Goal: Task Accomplishment & Management: Complete application form

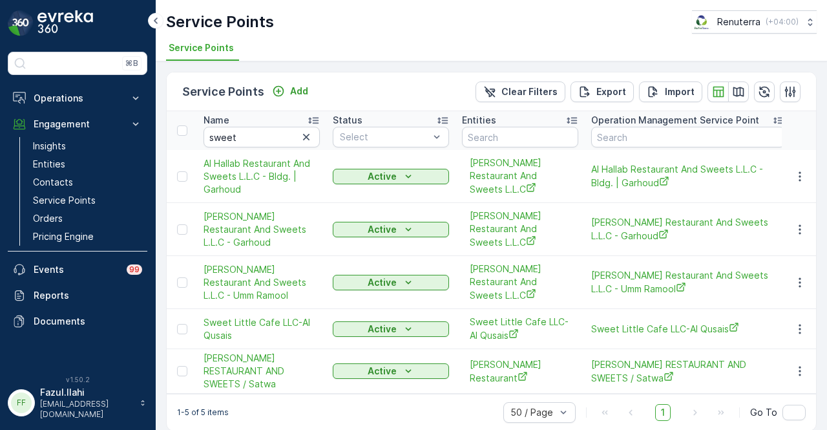
click at [300, 133] on icon "button" at bounding box center [306, 137] width 13 height 13
click at [283, 133] on input "text" at bounding box center [262, 137] width 116 height 21
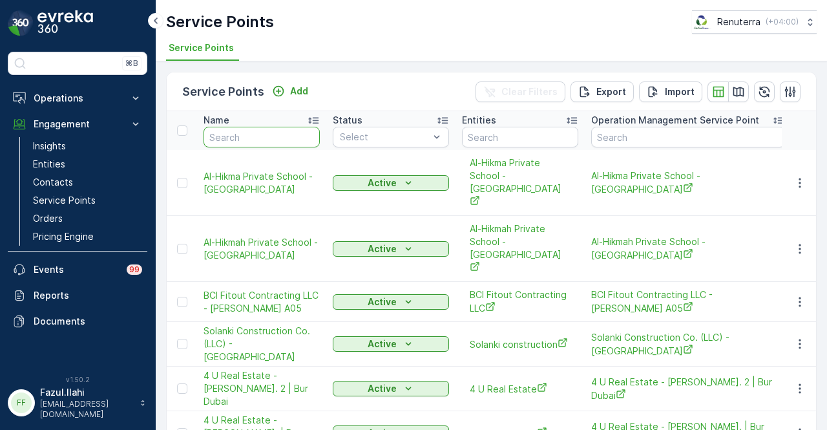
click at [283, 133] on input "text" at bounding box center [262, 137] width 116 height 21
type input "ber"
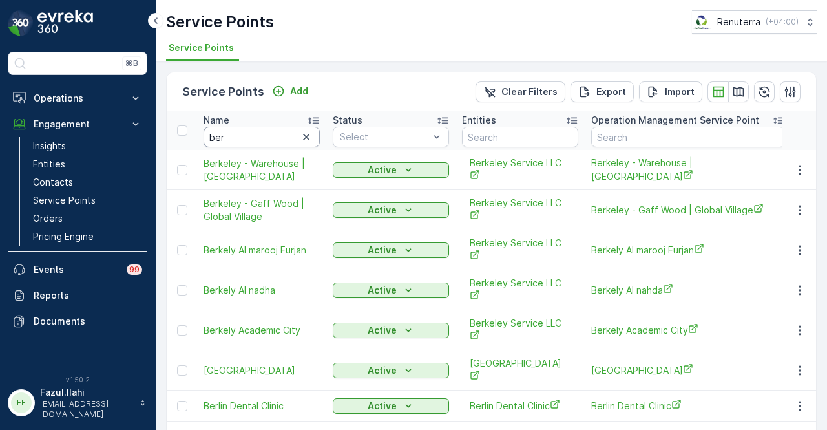
click at [259, 133] on input "ber" at bounding box center [262, 137] width 116 height 21
type input "[PERSON_NAME]"
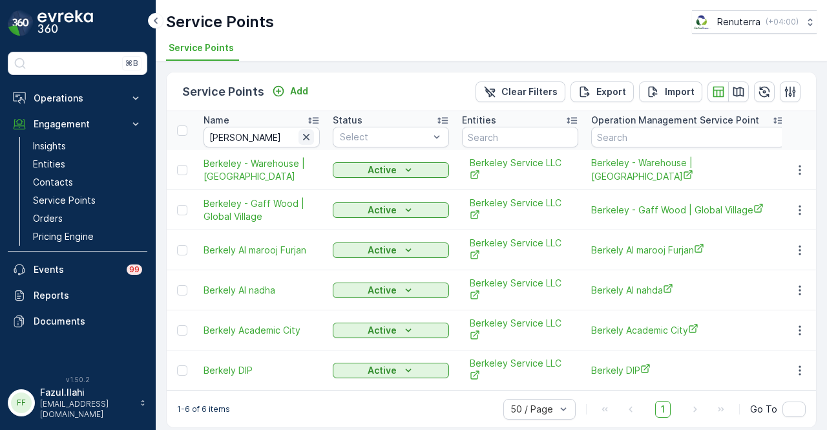
click at [308, 134] on icon "button" at bounding box center [306, 137] width 6 height 6
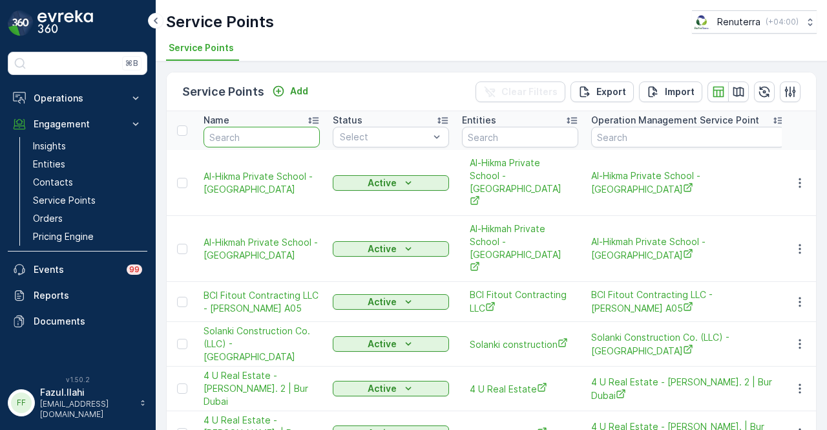
click at [275, 140] on input "text" at bounding box center [262, 137] width 116 height 21
type input "techin"
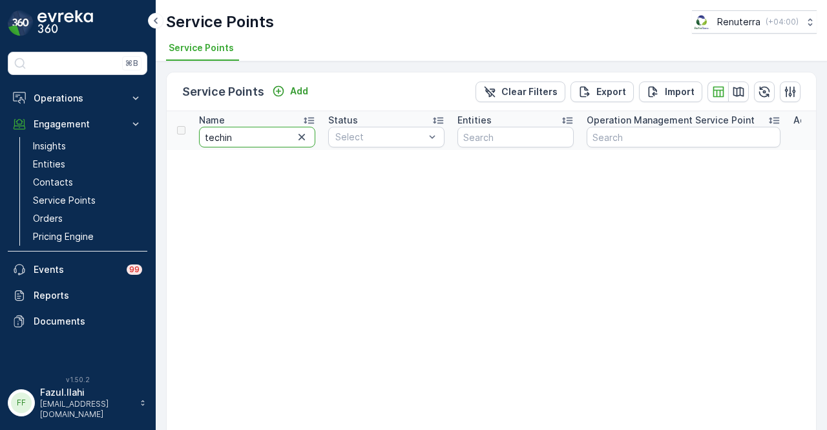
click at [275, 140] on input "techin" at bounding box center [257, 137] width 116 height 21
type input "tech"
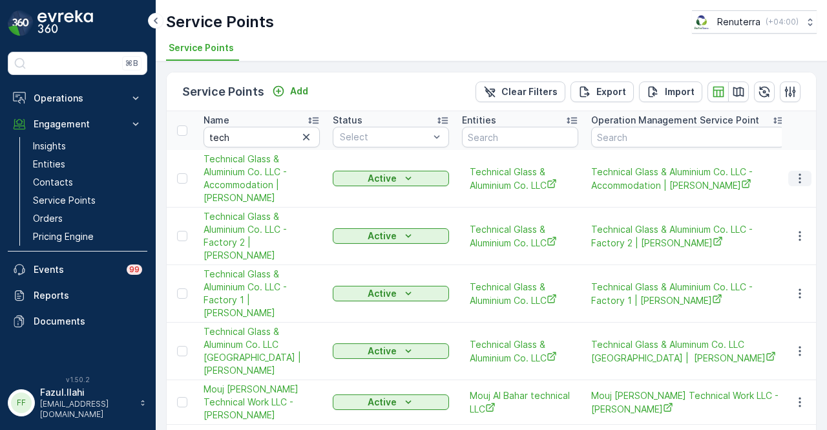
click at [789, 174] on button "button" at bounding box center [800, 179] width 23 height 16
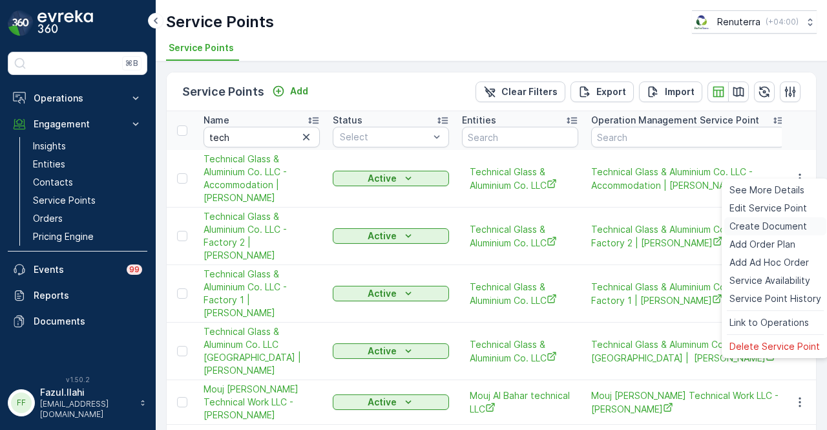
click at [792, 226] on span "Create Document" at bounding box center [769, 226] width 78 height 13
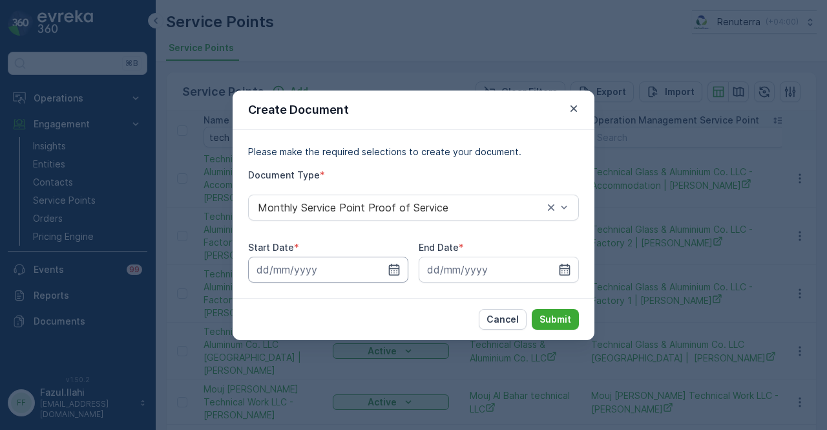
click at [404, 275] on input at bounding box center [328, 270] width 160 height 26
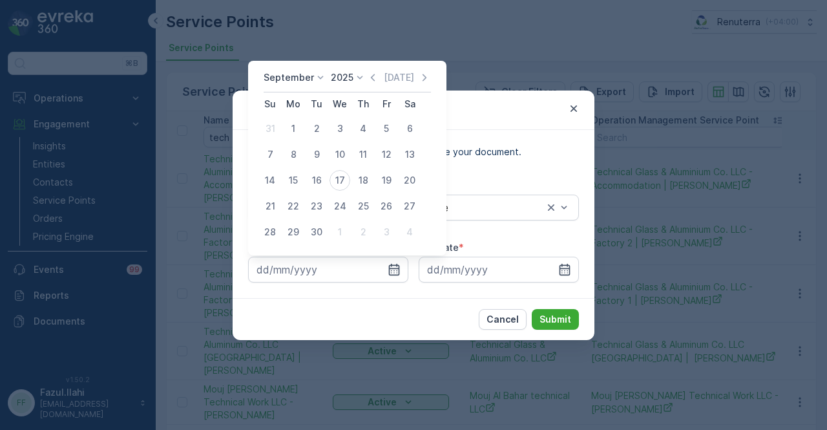
click at [368, 87] on div "[DATE] [DATE]" at bounding box center [347, 81] width 167 height 21
click at [368, 84] on icon "button" at bounding box center [373, 77] width 13 height 13
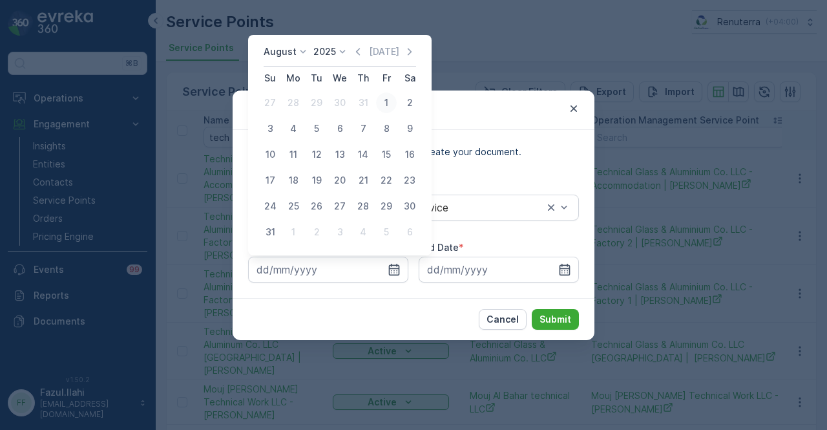
click at [381, 105] on div "1" at bounding box center [386, 102] width 21 height 21
type input "[DATE]"
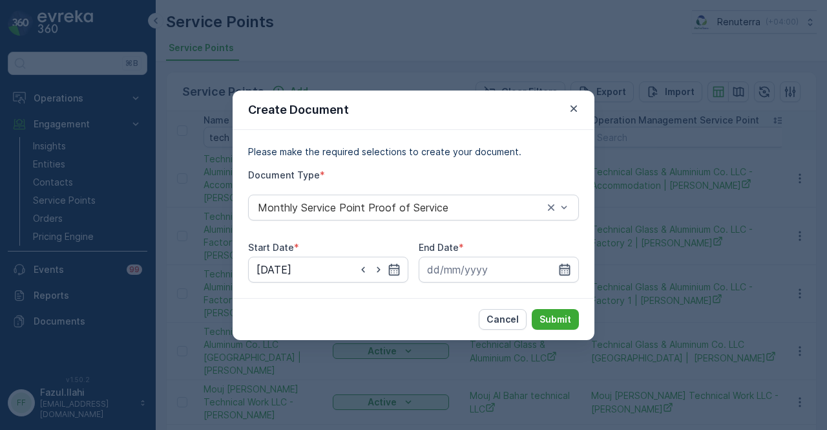
click at [566, 267] on icon "button" at bounding box center [565, 269] width 13 height 13
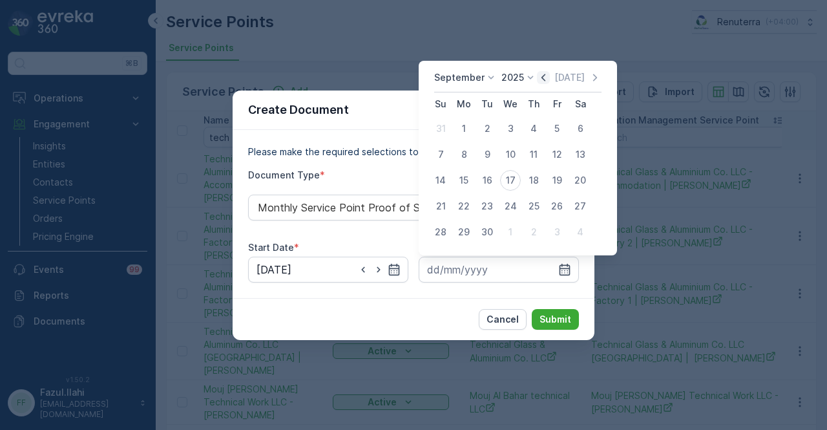
click at [541, 78] on icon "button" at bounding box center [543, 77] width 13 height 13
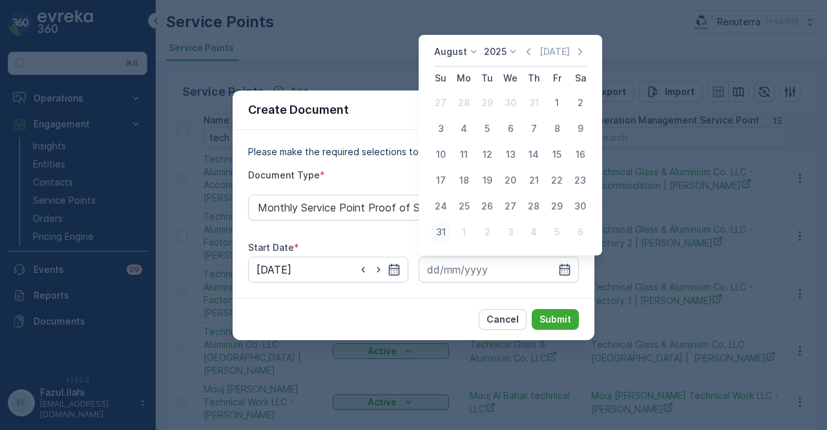
click at [442, 228] on div "31" at bounding box center [441, 232] width 21 height 21
type input "[DATE]"
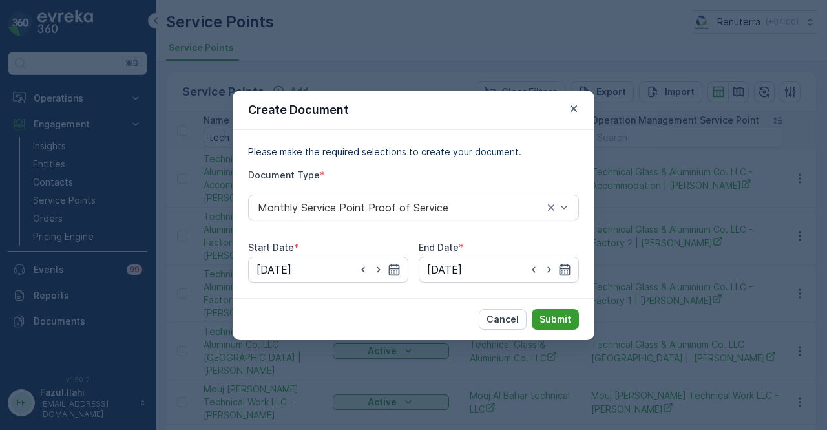
click at [551, 311] on button "Submit" at bounding box center [555, 319] width 47 height 21
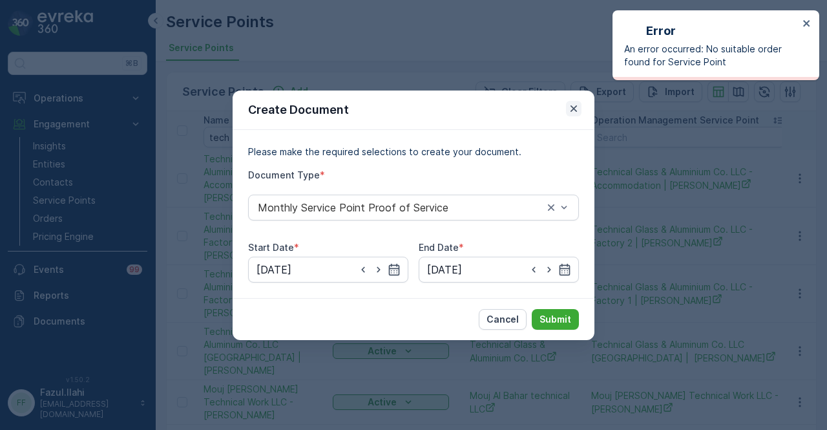
click at [572, 109] on icon "button" at bounding box center [574, 108] width 13 height 13
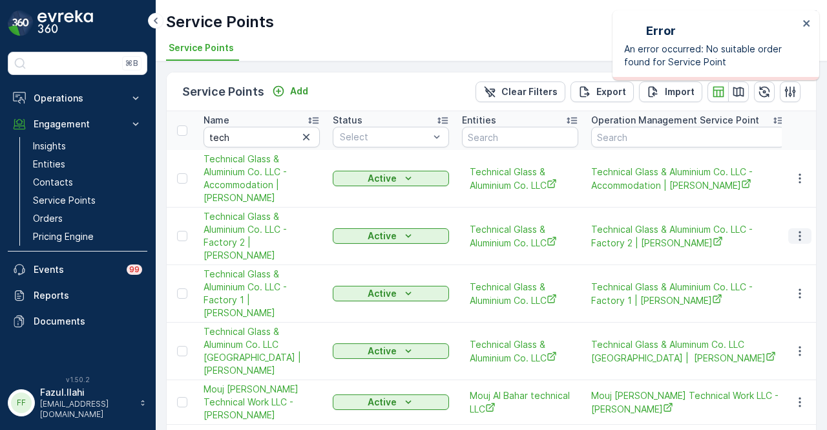
click at [800, 230] on icon "button" at bounding box center [800, 236] width 13 height 13
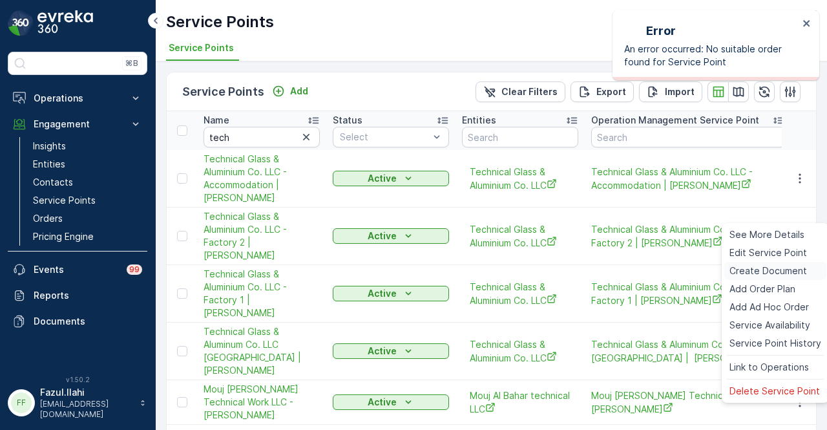
click at [795, 276] on span "Create Document" at bounding box center [769, 270] width 78 height 13
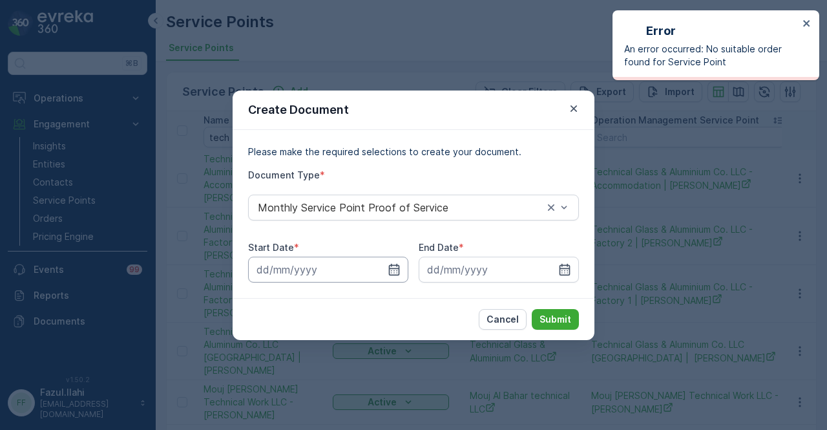
click at [402, 268] on input at bounding box center [328, 270] width 160 height 26
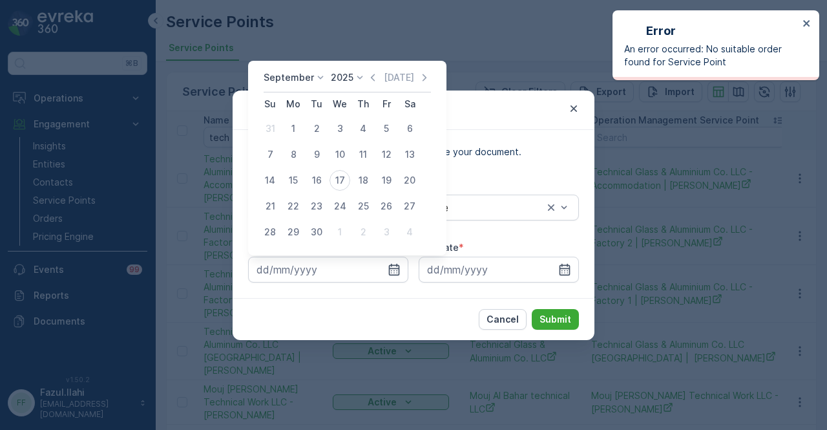
click at [371, 81] on icon "button" at bounding box center [373, 77] width 13 height 13
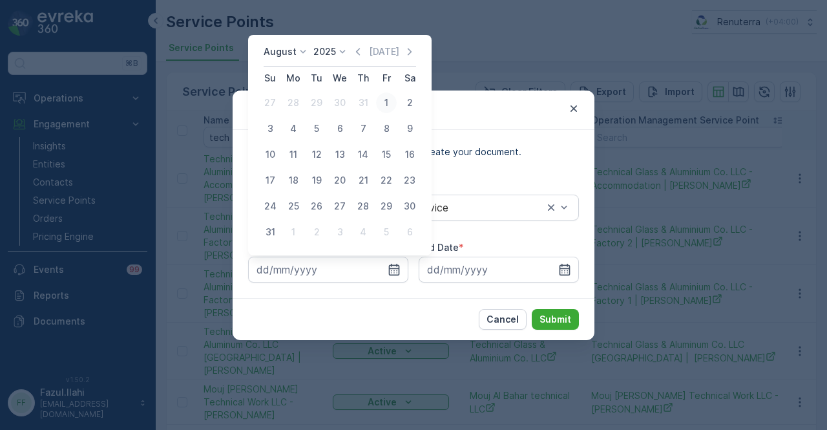
click at [390, 111] on div "1" at bounding box center [386, 102] width 21 height 21
type input "[DATE]"
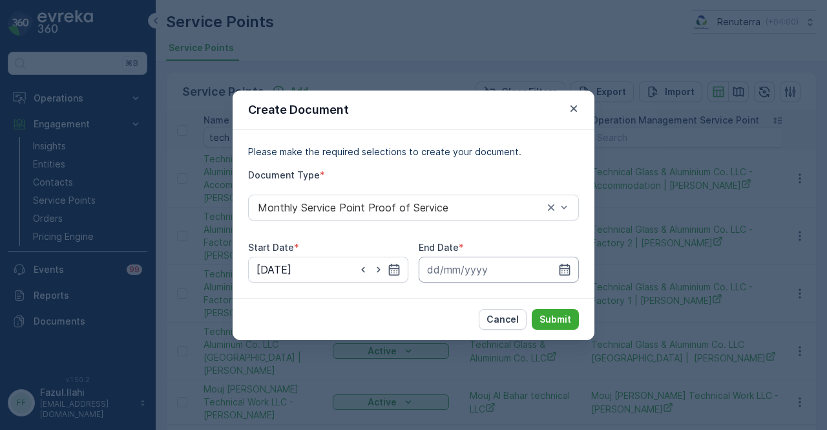
click at [564, 257] on input at bounding box center [499, 270] width 160 height 26
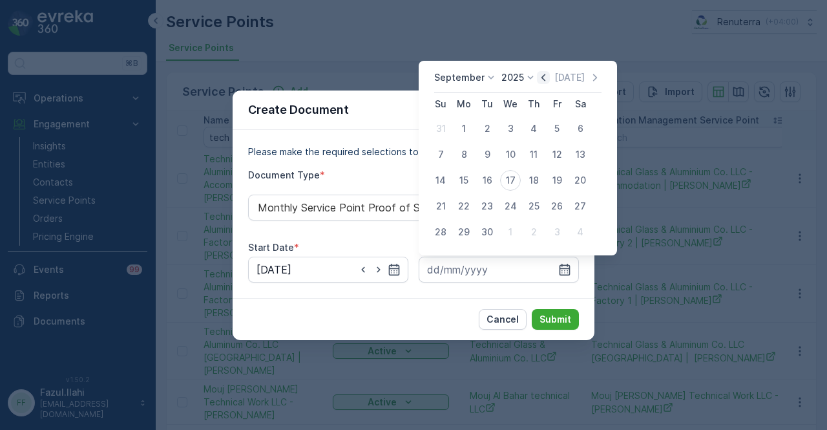
click at [539, 83] on icon "button" at bounding box center [543, 77] width 13 height 13
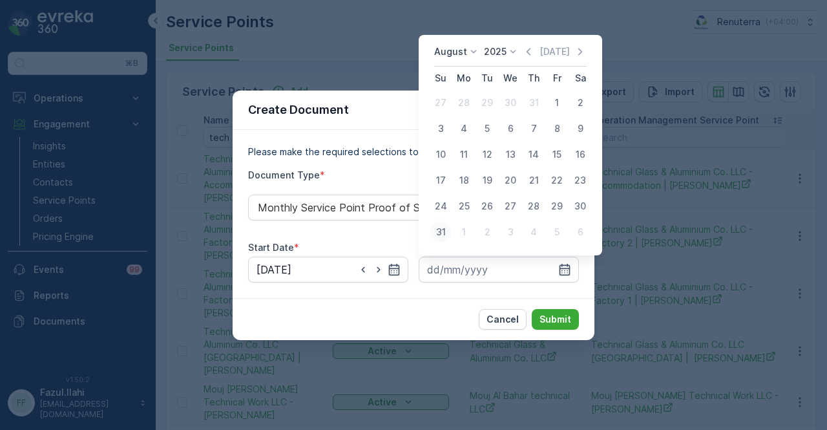
click at [447, 232] on div "31" at bounding box center [441, 232] width 21 height 21
type input "[DATE]"
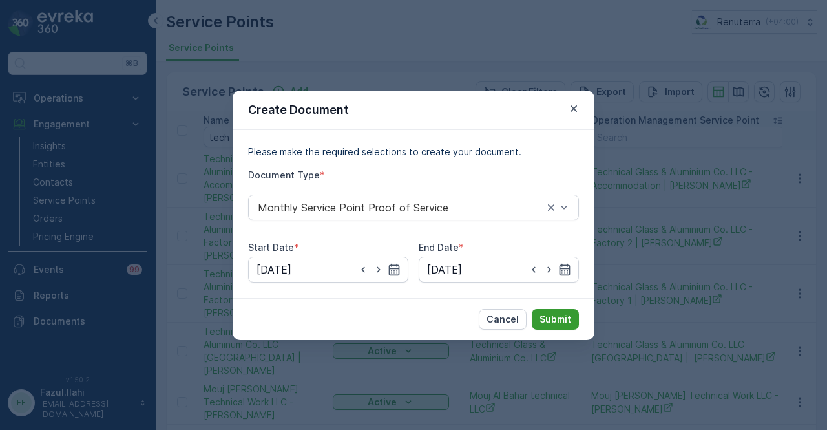
click at [564, 317] on p "Submit" at bounding box center [556, 319] width 32 height 13
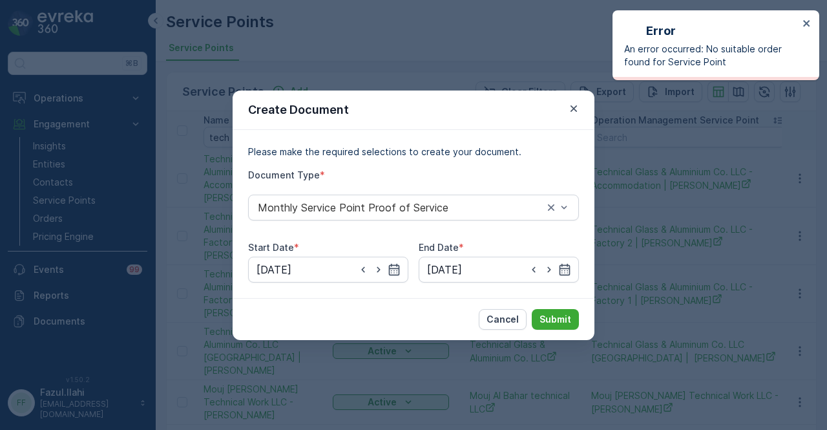
drag, startPoint x: 571, startPoint y: 111, endPoint x: 575, endPoint y: 119, distance: 9.5
click at [571, 112] on icon "button" at bounding box center [574, 108] width 13 height 13
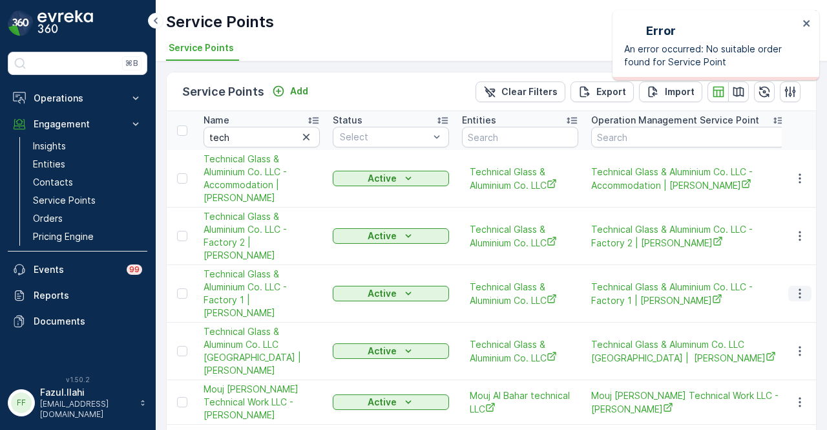
click at [798, 287] on icon "button" at bounding box center [800, 293] width 13 height 13
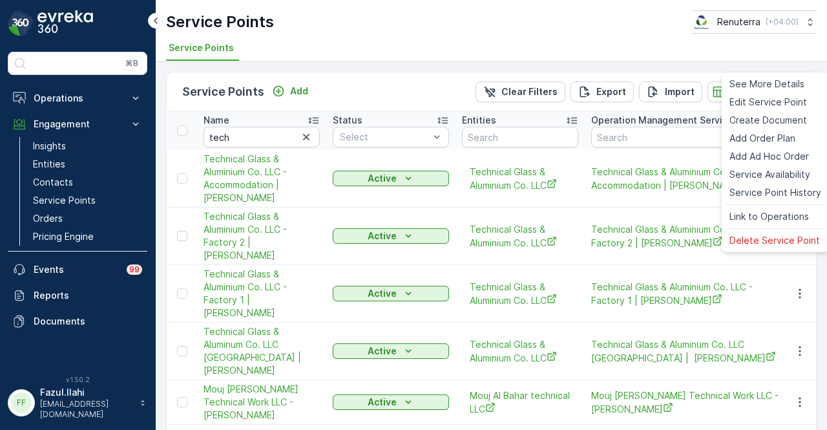
click at [401, 84] on div "Service Points Add Clear Filters Export Import" at bounding box center [492, 91] width 650 height 39
